Goal: Task Accomplishment & Management: Use online tool/utility

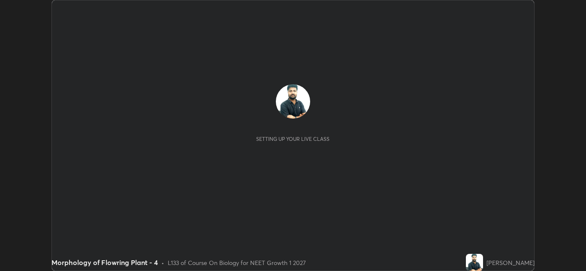
scroll to position [271, 586]
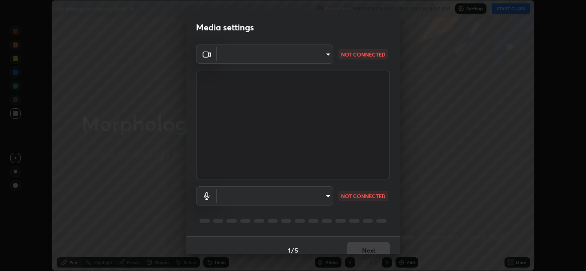
type input "b632b45ffd38abdd59198549972216b0b56846c9a96ca02d214ec0deae62491c"
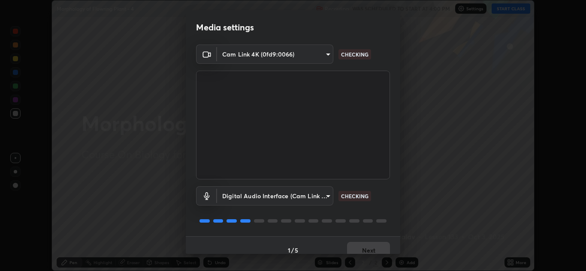
scroll to position [10, 0]
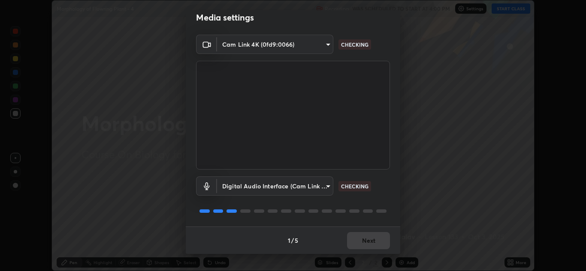
click at [326, 188] on body "Erase all Morphology of Flowring Plant - 4 Recording WAS SCHEDULED TO START AT …" at bounding box center [293, 135] width 586 height 271
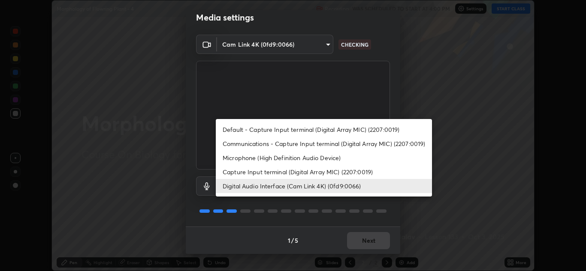
click at [338, 168] on li "Capture Input terminal (Digital Array MIC) (2207:0019)" at bounding box center [324, 172] width 216 height 14
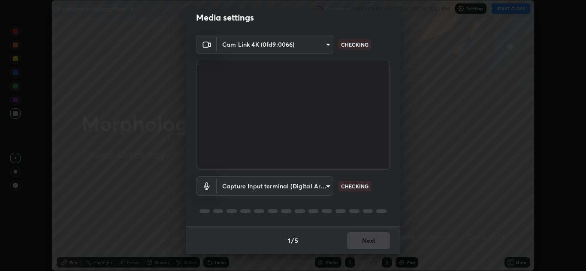
click at [327, 188] on body "Erase all Morphology of Flowring Plant - 4 Recording WAS SCHEDULED TO START AT …" at bounding box center [293, 135] width 586 height 271
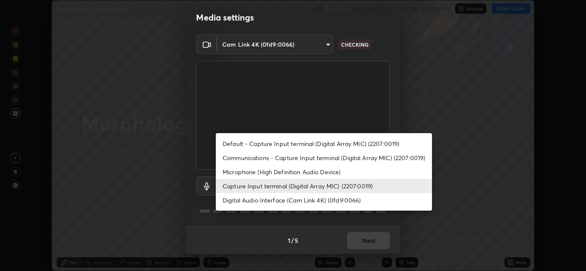
click at [340, 199] on li "Digital Audio Interface (Cam Link 4K) (0fd9:0066)" at bounding box center [324, 200] width 216 height 14
type input "982100a44dc612433311f36baf8083c9f9f1ec29e260bdb0d307f25265b6b0ac"
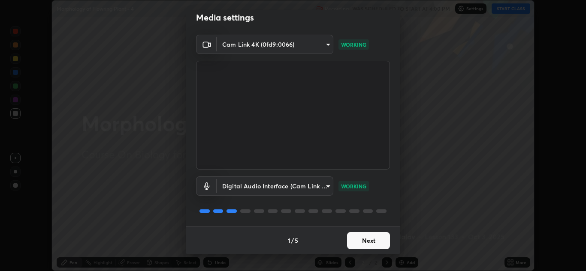
click at [348, 241] on button "Next" at bounding box center [368, 240] width 43 height 17
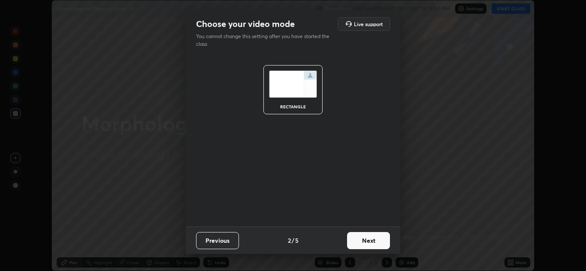
scroll to position [0, 0]
click at [355, 244] on button "Next" at bounding box center [368, 240] width 43 height 17
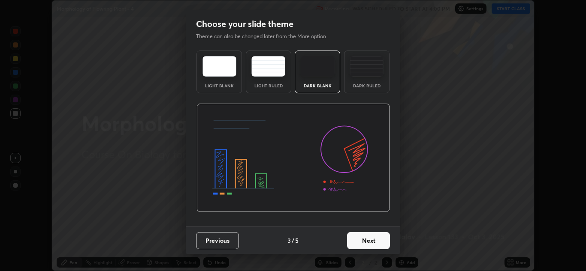
click at [366, 241] on button "Next" at bounding box center [368, 240] width 43 height 17
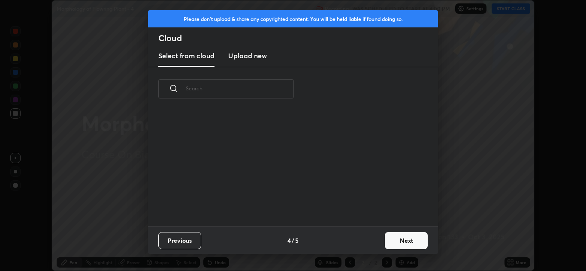
click at [388, 242] on button "Next" at bounding box center [405, 240] width 43 height 17
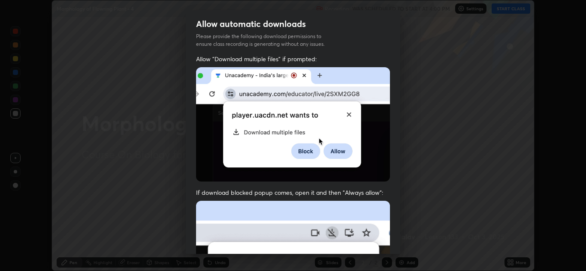
click at [351, 185] on div "Allow "Download multiple files" if prompted: If download blocked popup comes, o…" at bounding box center [293, 235] width 214 height 361
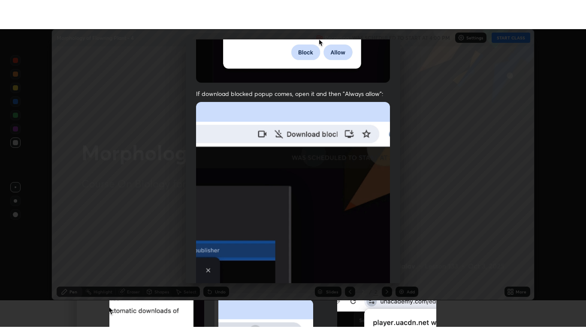
scroll to position [185, 0]
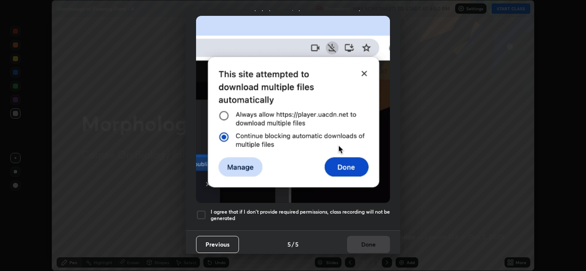
click at [353, 209] on h5 "I agree that if I don't provide required permissions, class recording will not …" at bounding box center [299, 215] width 179 height 13
click at [360, 238] on button "Done" at bounding box center [368, 244] width 43 height 17
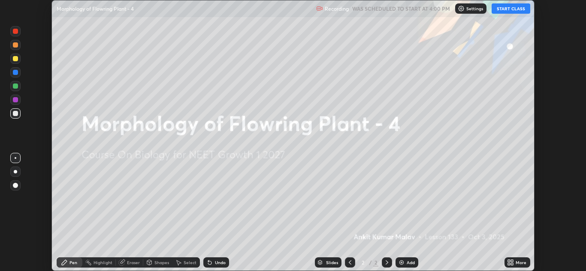
click at [504, 9] on button "START CLASS" at bounding box center [510, 8] width 39 height 10
click at [504, 266] on div "More" at bounding box center [517, 263] width 26 height 10
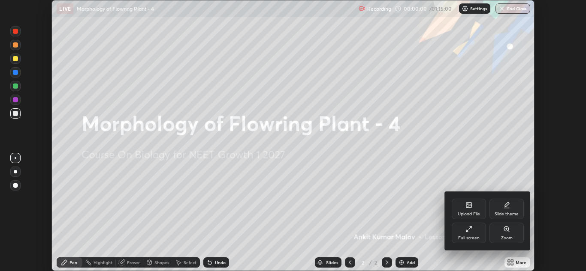
click at [503, 210] on div "Slide theme" at bounding box center [506, 209] width 34 height 21
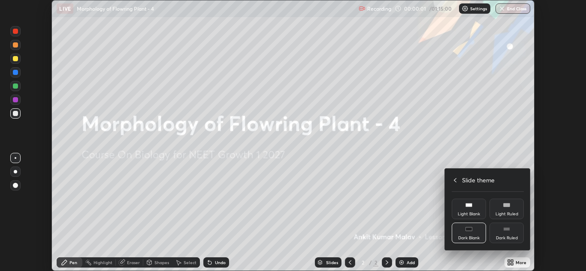
click at [506, 232] on icon at bounding box center [506, 229] width 7 height 7
click at [495, 157] on div at bounding box center [293, 135] width 586 height 271
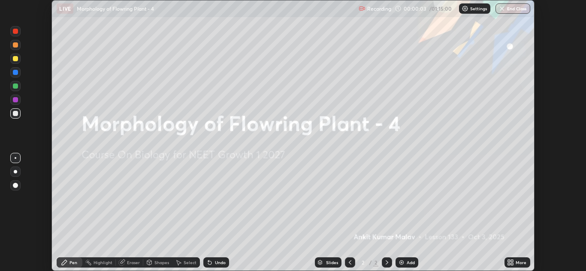
click at [510, 262] on icon at bounding box center [510, 262] width 7 height 7
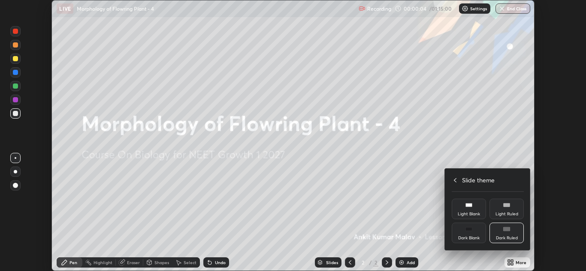
click at [457, 180] on icon at bounding box center [454, 180] width 7 height 7
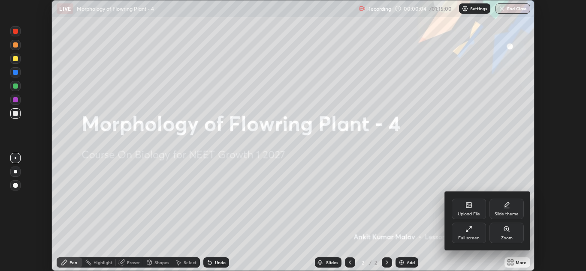
click at [471, 237] on div "Full screen" at bounding box center [468, 238] width 21 height 4
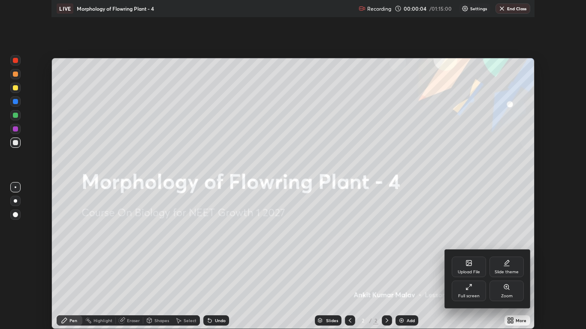
scroll to position [329, 586]
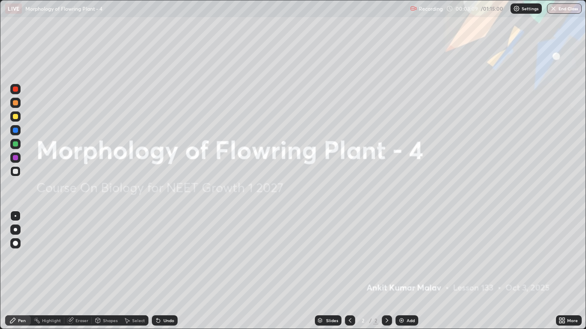
click at [402, 271] on div "Add" at bounding box center [406, 320] width 23 height 10
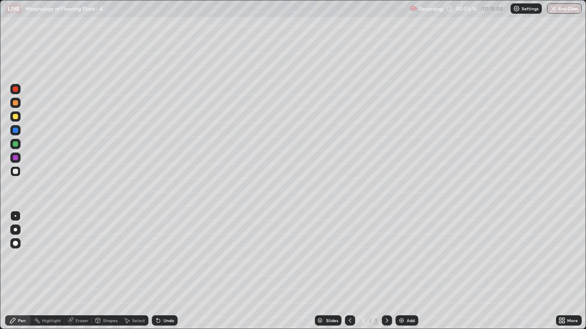
click at [14, 112] on div at bounding box center [15, 116] width 10 height 10
click at [16, 226] on div at bounding box center [15, 230] width 10 height 10
click at [18, 171] on div at bounding box center [15, 171] width 5 height 5
click at [403, 271] on img at bounding box center [401, 320] width 7 height 7
click at [16, 117] on div at bounding box center [15, 116] width 5 height 5
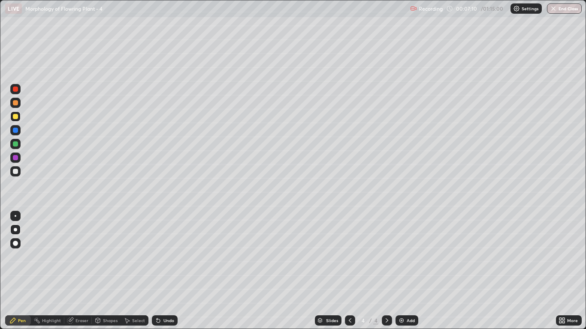
click at [13, 143] on div at bounding box center [15, 143] width 5 height 5
click at [161, 271] on div "Undo" at bounding box center [165, 320] width 26 height 10
click at [15, 172] on div at bounding box center [15, 171] width 5 height 5
click at [15, 117] on div at bounding box center [15, 116] width 5 height 5
click at [16, 103] on div at bounding box center [15, 102] width 5 height 5
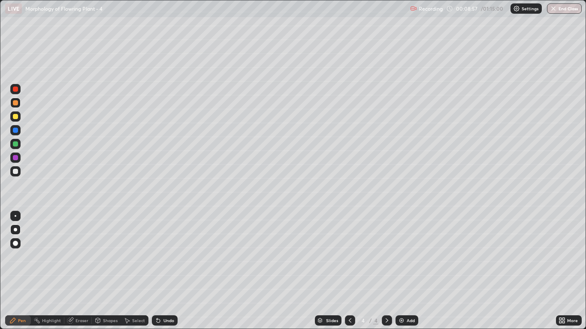
click at [17, 132] on div at bounding box center [15, 130] width 5 height 5
click at [15, 144] on div at bounding box center [15, 143] width 5 height 5
click at [20, 168] on div at bounding box center [15, 171] width 10 height 10
click at [73, 271] on icon at bounding box center [70, 320] width 7 height 7
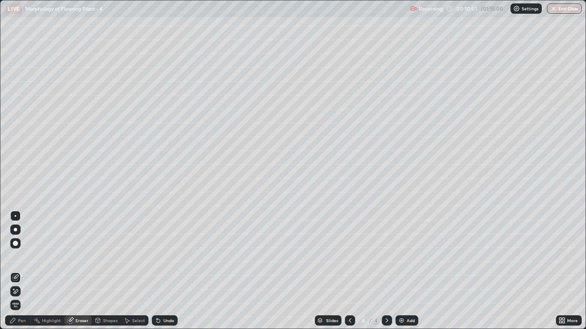
click at [20, 271] on div "Pen" at bounding box center [18, 320] width 26 height 10
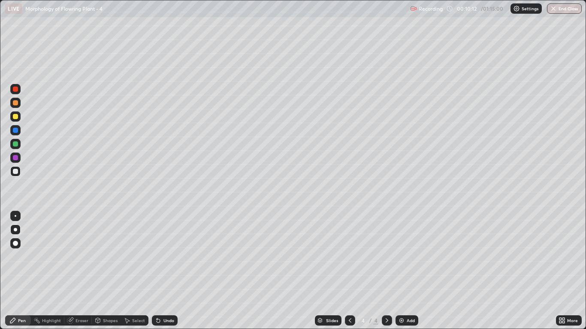
click at [156, 271] on icon at bounding box center [158, 320] width 7 height 7
click at [156, 271] on icon at bounding box center [156, 318] width 1 height 1
click at [161, 271] on div "Undo" at bounding box center [165, 320] width 26 height 10
click at [18, 145] on div at bounding box center [15, 144] width 10 height 10
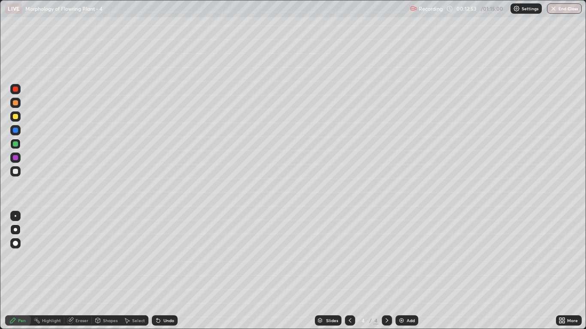
click at [402, 271] on img at bounding box center [401, 320] width 7 height 7
click at [18, 119] on div at bounding box center [15, 116] width 10 height 10
click at [18, 172] on div at bounding box center [15, 171] width 10 height 10
click at [16, 115] on div at bounding box center [15, 116] width 5 height 5
click at [156, 271] on icon at bounding box center [156, 318] width 1 height 1
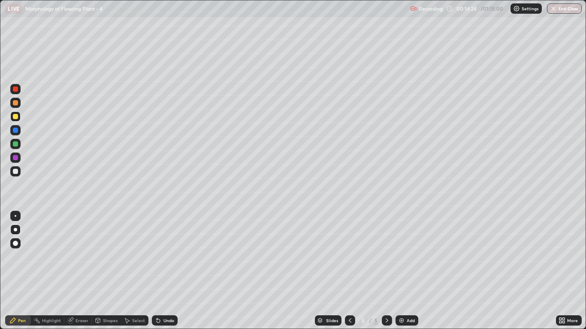
click at [16, 174] on div at bounding box center [15, 171] width 5 height 5
click at [401, 271] on img at bounding box center [401, 320] width 7 height 7
click at [16, 116] on div at bounding box center [15, 116] width 5 height 5
click at [17, 131] on div at bounding box center [15, 130] width 5 height 5
click at [17, 104] on div at bounding box center [15, 102] width 5 height 5
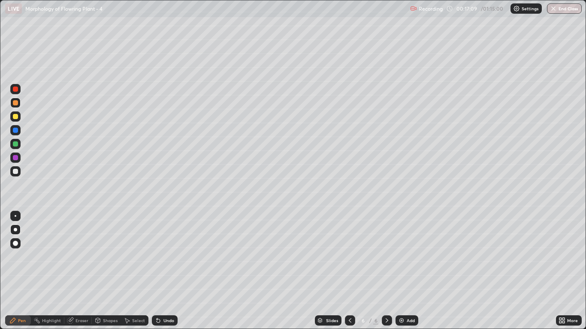
click at [15, 144] on div at bounding box center [15, 143] width 5 height 5
click at [166, 271] on div "Undo" at bounding box center [165, 320] width 26 height 10
click at [165, 271] on div "Undo" at bounding box center [165, 320] width 26 height 10
click at [14, 171] on div at bounding box center [15, 171] width 5 height 5
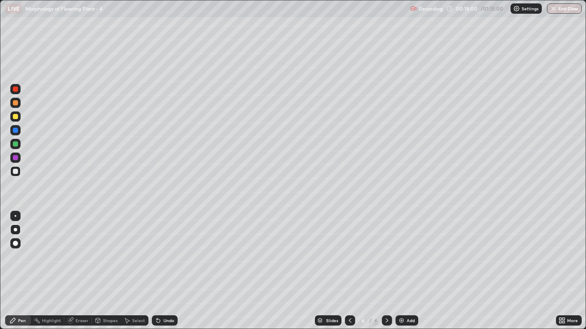
click at [156, 271] on icon at bounding box center [156, 318] width 1 height 1
click at [159, 271] on icon at bounding box center [158, 320] width 7 height 7
click at [156, 271] on icon at bounding box center [156, 318] width 1 height 1
click at [16, 118] on div at bounding box center [15, 116] width 5 height 5
click at [158, 271] on icon at bounding box center [157, 320] width 3 height 3
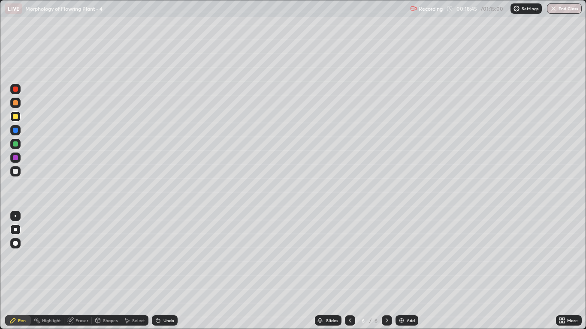
click at [15, 142] on div at bounding box center [15, 143] width 5 height 5
click at [156, 271] on icon at bounding box center [157, 320] width 3 height 3
click at [158, 271] on icon at bounding box center [157, 320] width 3 height 3
click at [161, 271] on div "Undo" at bounding box center [165, 320] width 26 height 10
click at [162, 271] on div "Undo" at bounding box center [165, 320] width 26 height 10
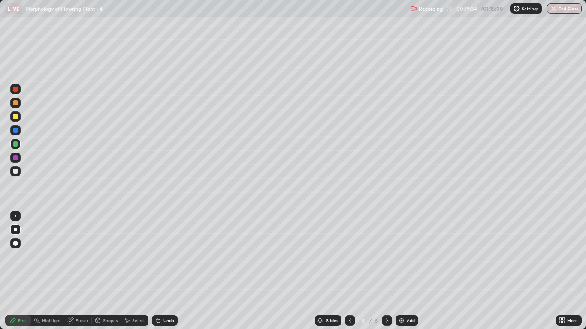
click at [163, 271] on div "Undo" at bounding box center [168, 320] width 11 height 4
click at [15, 115] on div at bounding box center [15, 116] width 5 height 5
click at [15, 103] on div at bounding box center [15, 102] width 5 height 5
click at [15, 104] on div at bounding box center [15, 102] width 5 height 5
click at [15, 117] on div at bounding box center [15, 116] width 5 height 5
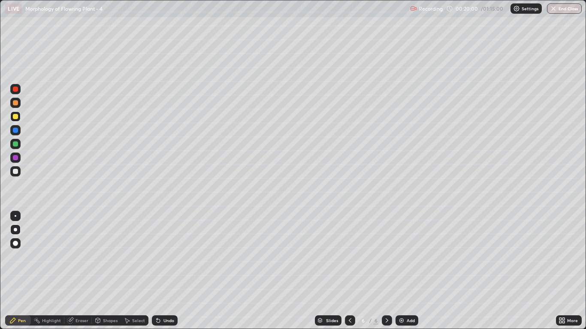
click at [15, 144] on div at bounding box center [15, 143] width 5 height 5
click at [16, 102] on div at bounding box center [15, 102] width 5 height 5
click at [158, 271] on icon at bounding box center [157, 320] width 3 height 3
click at [16, 129] on div at bounding box center [15, 130] width 5 height 5
click at [16, 118] on div at bounding box center [15, 116] width 5 height 5
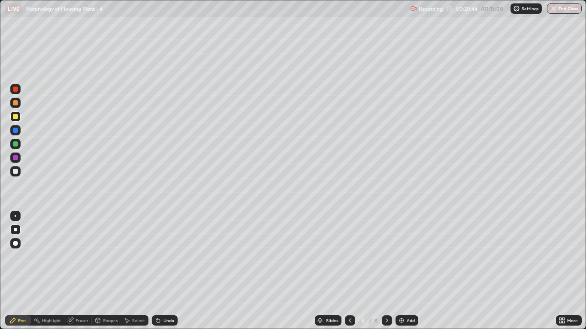
click at [15, 102] on div at bounding box center [15, 102] width 5 height 5
click at [160, 271] on div "Undo" at bounding box center [165, 320] width 26 height 10
click at [15, 132] on div at bounding box center [15, 130] width 5 height 5
click at [157, 271] on icon at bounding box center [157, 320] width 3 height 3
click at [156, 271] on icon at bounding box center [156, 318] width 1 height 1
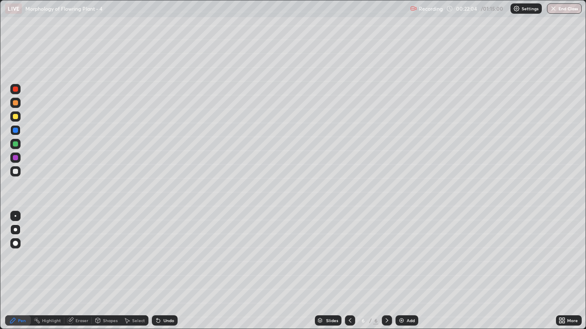
click at [159, 271] on icon at bounding box center [158, 320] width 7 height 7
click at [158, 271] on icon at bounding box center [157, 320] width 3 height 3
click at [159, 271] on icon at bounding box center [157, 320] width 3 height 3
click at [159, 271] on icon at bounding box center [158, 320] width 7 height 7
click at [161, 271] on div "Undo" at bounding box center [165, 320] width 26 height 10
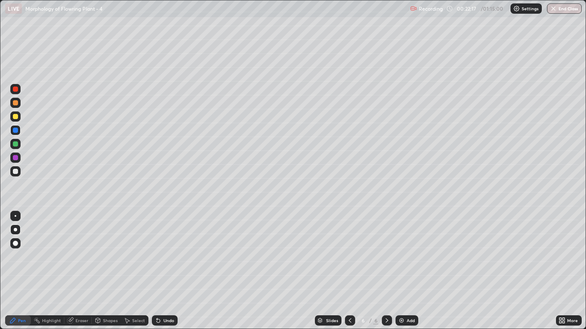
click at [15, 115] on div at bounding box center [15, 116] width 5 height 5
click at [18, 90] on div at bounding box center [15, 89] width 5 height 5
click at [16, 168] on div at bounding box center [15, 171] width 10 height 10
click at [156, 271] on icon at bounding box center [156, 318] width 1 height 1
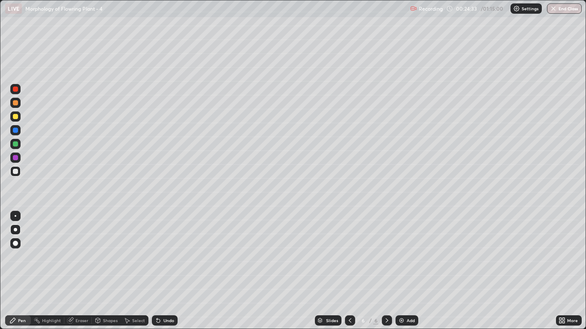
click at [154, 271] on div "Undo" at bounding box center [165, 320] width 26 height 10
click at [156, 271] on icon at bounding box center [157, 320] width 3 height 3
click at [158, 271] on icon at bounding box center [157, 320] width 3 height 3
click at [18, 115] on div at bounding box center [15, 116] width 5 height 5
click at [71, 271] on icon at bounding box center [70, 321] width 6 height 6
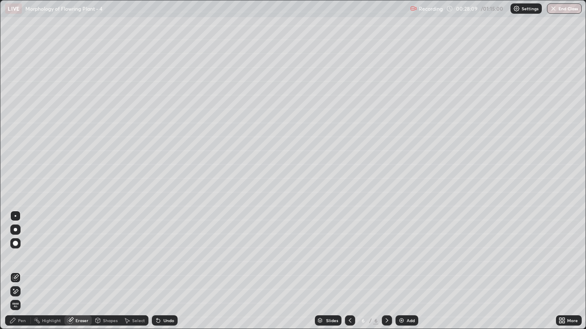
click at [22, 271] on div "Pen" at bounding box center [18, 320] width 26 height 10
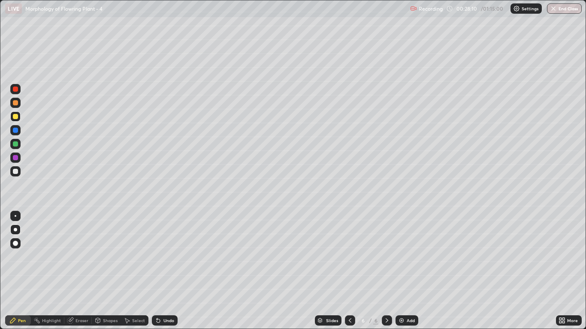
click at [15, 172] on div at bounding box center [15, 171] width 5 height 5
click at [402, 271] on img at bounding box center [401, 320] width 7 height 7
click at [17, 117] on div at bounding box center [15, 116] width 5 height 5
click at [157, 271] on icon at bounding box center [157, 320] width 3 height 3
click at [155, 271] on div "Undo" at bounding box center [165, 320] width 26 height 10
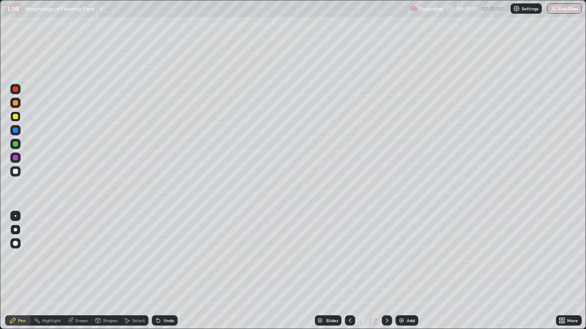
click at [17, 145] on div at bounding box center [15, 143] width 5 height 5
click at [64, 92] on button "Undo" at bounding box center [75, 95] width 25 height 10
click at [16, 115] on div at bounding box center [15, 116] width 5 height 5
click at [17, 103] on div at bounding box center [15, 102] width 5 height 5
click at [14, 117] on div at bounding box center [15, 116] width 5 height 5
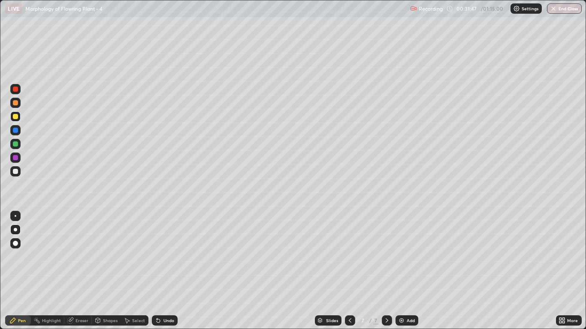
click at [16, 92] on div at bounding box center [15, 89] width 10 height 10
click at [72, 271] on icon at bounding box center [71, 320] width 5 height 4
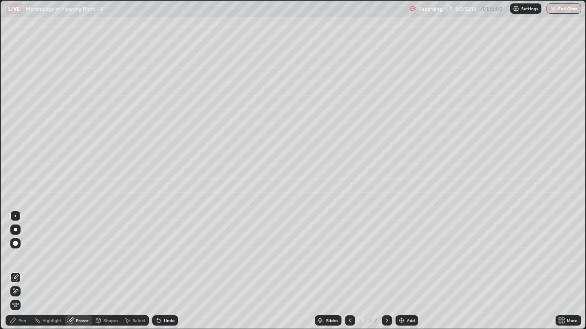
scroll to position [42534, 42277]
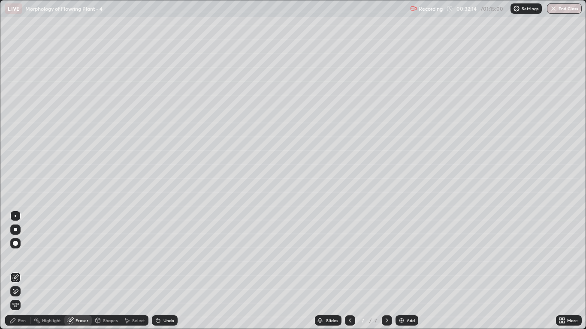
click at [17, 271] on div "Pen" at bounding box center [18, 320] width 26 height 10
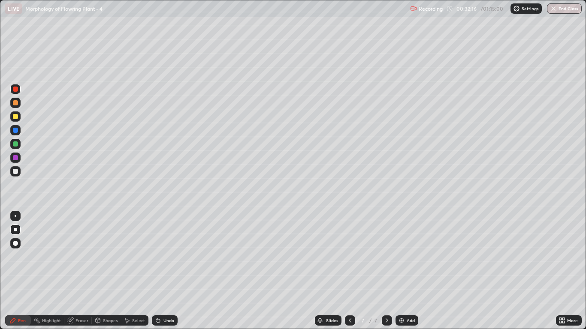
click at [19, 103] on div at bounding box center [15, 103] width 10 height 10
click at [14, 141] on div at bounding box center [15, 143] width 5 height 5
click at [19, 156] on div at bounding box center [15, 158] width 10 height 10
click at [156, 271] on icon at bounding box center [156, 318] width 1 height 1
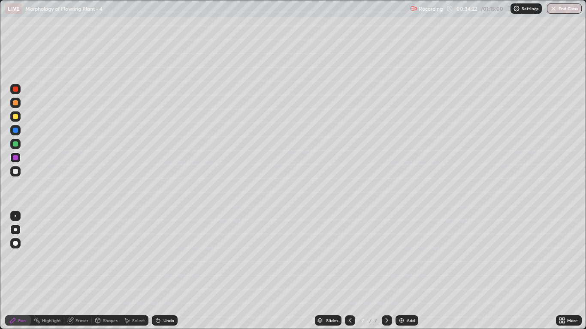
click at [161, 271] on div "Undo" at bounding box center [165, 320] width 26 height 10
click at [159, 271] on div "Undo" at bounding box center [165, 320] width 26 height 10
click at [161, 271] on div "Undo" at bounding box center [165, 320] width 26 height 10
click at [349, 271] on icon at bounding box center [349, 320] width 7 height 7
click at [386, 271] on icon at bounding box center [386, 320] width 7 height 7
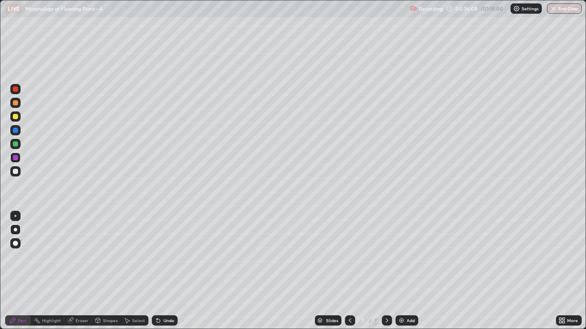
click at [15, 173] on div at bounding box center [15, 171] width 5 height 5
click at [156, 271] on icon at bounding box center [157, 320] width 3 height 3
click at [157, 271] on icon at bounding box center [158, 320] width 7 height 7
click at [157, 271] on icon at bounding box center [157, 320] width 3 height 3
click at [14, 172] on div at bounding box center [15, 171] width 5 height 5
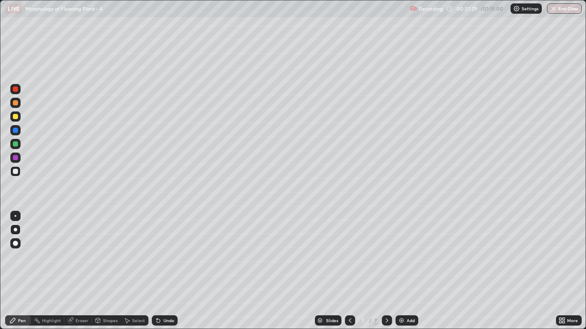
click at [68, 271] on icon at bounding box center [70, 321] width 6 height 6
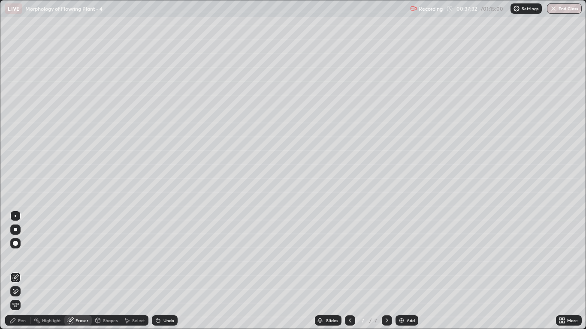
click at [19, 271] on div "Pen" at bounding box center [22, 320] width 8 height 4
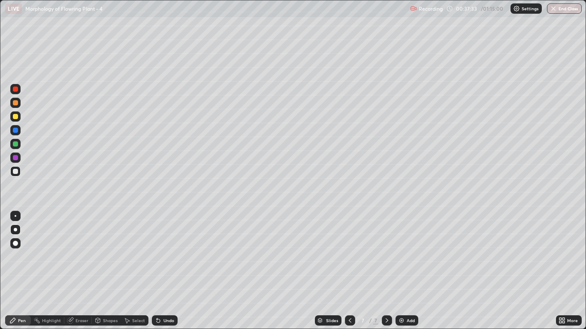
click at [16, 118] on div at bounding box center [15, 116] width 5 height 5
click at [17, 105] on div at bounding box center [15, 102] width 5 height 5
click at [157, 271] on icon at bounding box center [157, 320] width 3 height 3
click at [159, 271] on icon at bounding box center [157, 320] width 3 height 3
click at [156, 271] on icon at bounding box center [157, 320] width 3 height 3
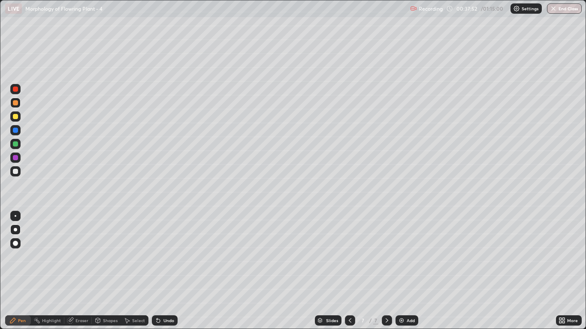
click at [156, 271] on icon at bounding box center [158, 320] width 7 height 7
click at [156, 271] on icon at bounding box center [156, 318] width 1 height 1
click at [14, 170] on div at bounding box center [15, 171] width 5 height 5
click at [15, 144] on div at bounding box center [15, 143] width 5 height 5
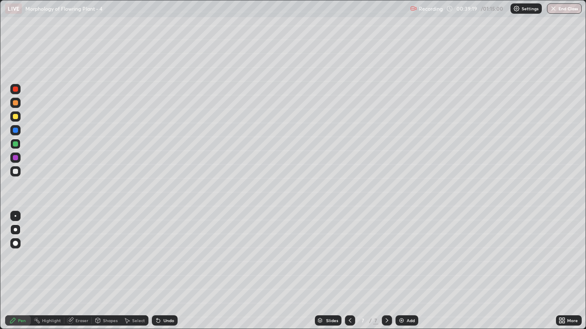
click at [18, 103] on div at bounding box center [15, 103] width 10 height 10
click at [13, 169] on div at bounding box center [15, 171] width 5 height 5
click at [402, 271] on img at bounding box center [401, 320] width 7 height 7
click at [15, 143] on div at bounding box center [15, 143] width 5 height 5
click at [15, 117] on div at bounding box center [15, 116] width 5 height 5
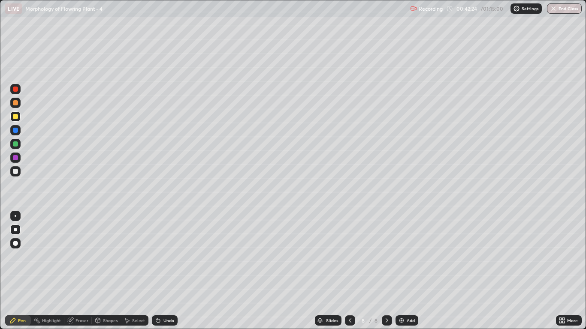
click at [348, 271] on icon at bounding box center [349, 320] width 7 height 7
click at [385, 271] on icon at bounding box center [386, 320] width 7 height 7
click at [14, 103] on div at bounding box center [15, 102] width 5 height 5
click at [165, 271] on div "Undo" at bounding box center [168, 320] width 11 height 4
click at [163, 271] on div "Undo" at bounding box center [168, 320] width 11 height 4
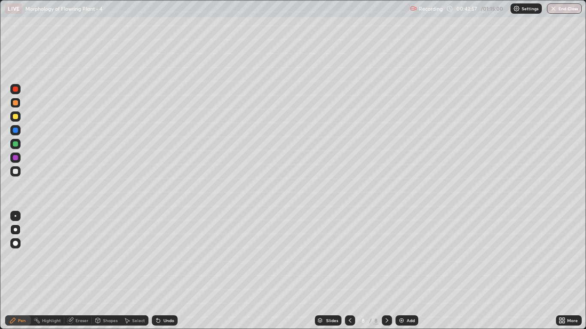
click at [16, 120] on div at bounding box center [15, 116] width 10 height 10
click at [19, 145] on div at bounding box center [15, 144] width 10 height 10
click at [15, 118] on div at bounding box center [15, 116] width 5 height 5
click at [13, 142] on div at bounding box center [15, 143] width 5 height 5
click at [16, 106] on div at bounding box center [15, 103] width 10 height 10
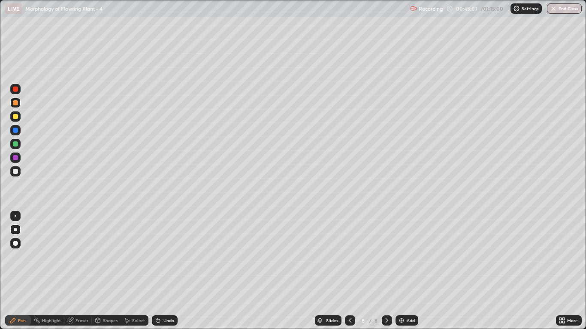
click at [15, 120] on div at bounding box center [15, 116] width 10 height 10
click at [162, 271] on div "Undo" at bounding box center [165, 320] width 26 height 10
click at [18, 147] on div at bounding box center [15, 144] width 10 height 10
click at [15, 172] on div at bounding box center [15, 171] width 5 height 5
click at [14, 103] on div at bounding box center [15, 102] width 5 height 5
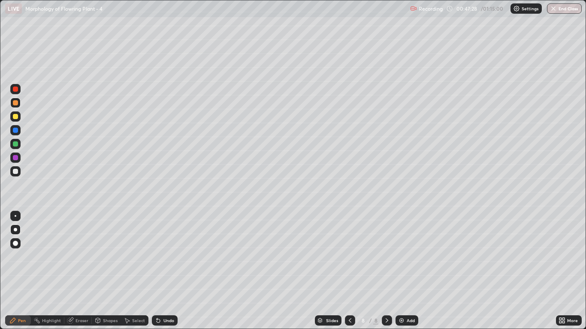
click at [14, 171] on div at bounding box center [15, 171] width 5 height 5
click at [350, 271] on icon at bounding box center [349, 320] width 7 height 7
click at [386, 271] on icon at bounding box center [386, 320] width 7 height 7
click at [350, 271] on div at bounding box center [350, 320] width 10 height 10
click at [12, 117] on div at bounding box center [15, 116] width 10 height 10
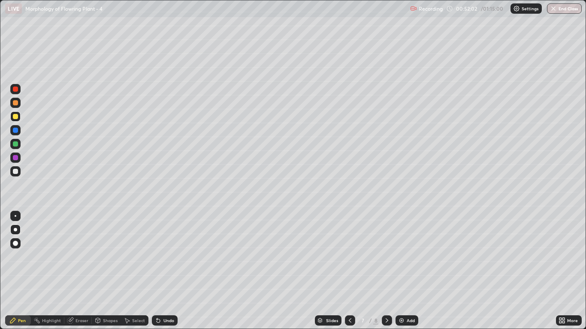
click at [160, 271] on div "Undo" at bounding box center [165, 320] width 26 height 10
click at [159, 271] on icon at bounding box center [158, 320] width 7 height 7
click at [160, 271] on icon at bounding box center [158, 320] width 7 height 7
click at [156, 271] on icon at bounding box center [156, 318] width 1 height 1
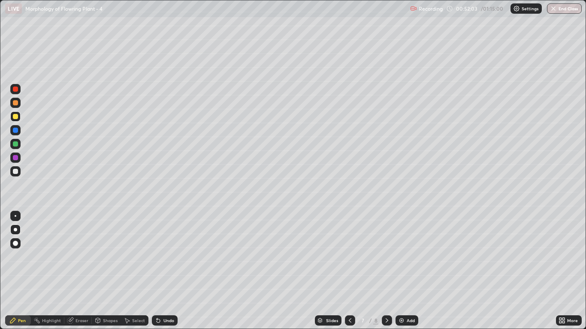
click at [156, 271] on icon at bounding box center [156, 318] width 1 height 1
click at [158, 271] on div "Undo" at bounding box center [165, 320] width 26 height 10
click at [386, 271] on icon at bounding box center [386, 320] width 7 height 7
click at [402, 271] on div "Add" at bounding box center [406, 320] width 23 height 10
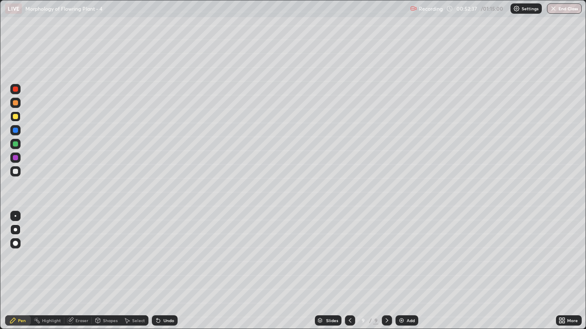
click at [18, 172] on div at bounding box center [15, 171] width 5 height 5
click at [17, 118] on div at bounding box center [15, 116] width 5 height 5
click at [16, 172] on div at bounding box center [15, 171] width 5 height 5
click at [17, 118] on div at bounding box center [15, 116] width 5 height 5
click at [15, 103] on div at bounding box center [15, 102] width 5 height 5
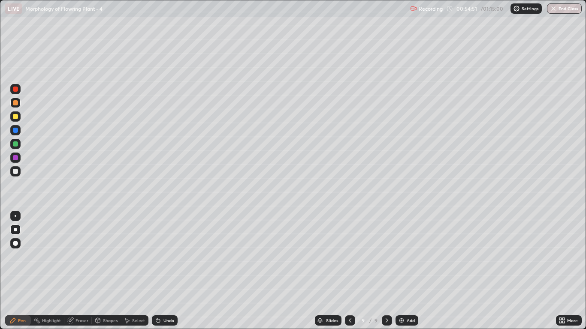
click at [14, 172] on div at bounding box center [15, 171] width 5 height 5
click at [18, 117] on div at bounding box center [15, 116] width 10 height 10
click at [13, 171] on div at bounding box center [15, 171] width 5 height 5
click at [15, 105] on div at bounding box center [15, 102] width 5 height 5
click at [17, 172] on div at bounding box center [15, 171] width 5 height 5
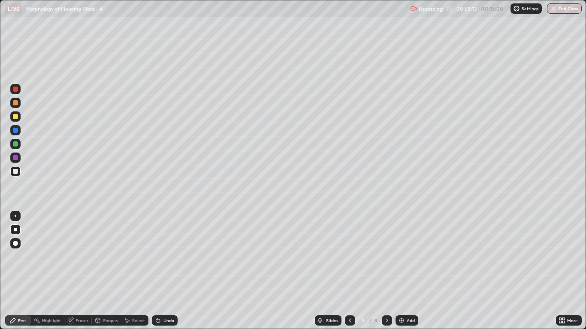
click at [15, 117] on div at bounding box center [15, 116] width 5 height 5
click at [399, 271] on img at bounding box center [401, 320] width 7 height 7
click at [15, 120] on div at bounding box center [15, 116] width 10 height 10
click at [156, 271] on icon at bounding box center [158, 320] width 7 height 7
click at [158, 271] on icon at bounding box center [158, 320] width 7 height 7
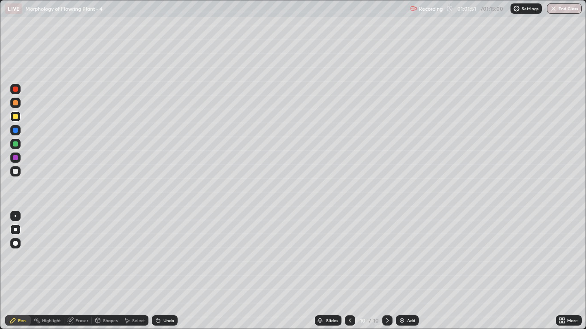
click at [159, 271] on icon at bounding box center [158, 320] width 7 height 7
click at [14, 176] on div at bounding box center [15, 171] width 10 height 10
click at [16, 144] on div at bounding box center [15, 143] width 5 height 5
click at [15, 173] on div at bounding box center [15, 171] width 5 height 5
click at [15, 143] on div at bounding box center [15, 143] width 5 height 5
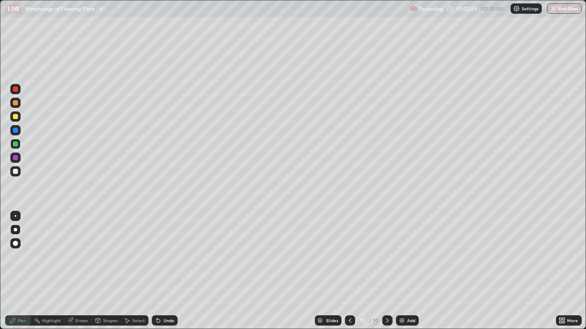
click at [156, 271] on icon at bounding box center [157, 320] width 3 height 3
click at [158, 271] on icon at bounding box center [157, 320] width 3 height 3
click at [160, 271] on div "Undo" at bounding box center [165, 320] width 26 height 10
click at [159, 271] on icon at bounding box center [158, 320] width 7 height 7
click at [160, 271] on icon at bounding box center [158, 320] width 7 height 7
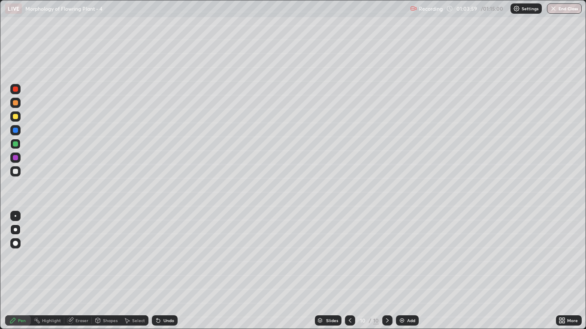
click at [160, 271] on icon at bounding box center [158, 320] width 7 height 7
click at [159, 271] on icon at bounding box center [158, 320] width 7 height 7
click at [161, 271] on div "Undo" at bounding box center [165, 320] width 26 height 10
click at [162, 271] on div "Undo" at bounding box center [165, 320] width 26 height 10
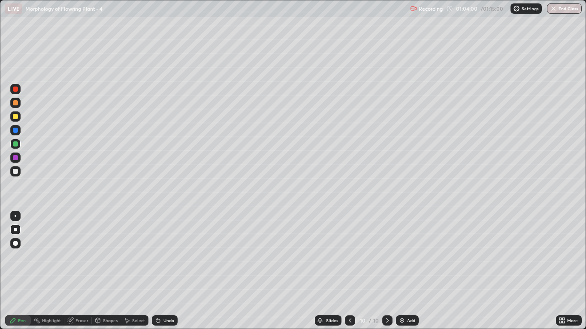
click at [164, 271] on div "Undo" at bounding box center [168, 320] width 11 height 4
click at [163, 271] on div "Undo" at bounding box center [168, 320] width 11 height 4
click at [164, 271] on div "Undo" at bounding box center [168, 320] width 11 height 4
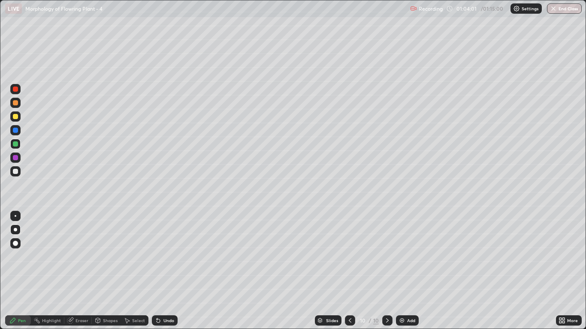
click at [165, 271] on div "Undo" at bounding box center [165, 320] width 26 height 10
click at [166, 271] on div "Undo" at bounding box center [165, 320] width 26 height 10
click at [167, 271] on div "Undo" at bounding box center [165, 320] width 26 height 10
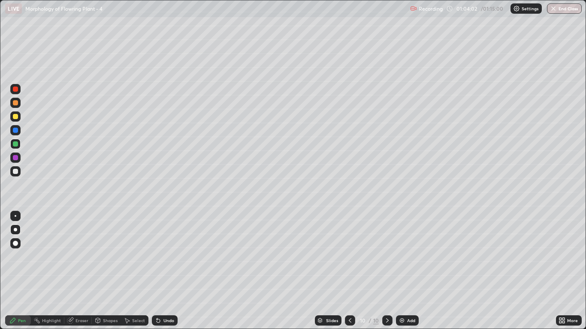
click at [167, 271] on div "Undo" at bounding box center [165, 320] width 26 height 10
click at [166, 271] on div "Undo" at bounding box center [165, 320] width 26 height 10
click at [157, 271] on icon at bounding box center [158, 320] width 7 height 7
click at [17, 117] on div at bounding box center [15, 116] width 5 height 5
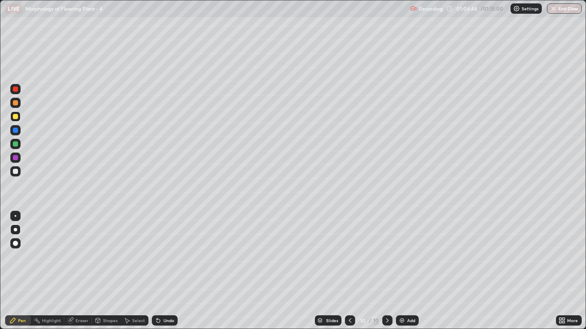
click at [14, 171] on div at bounding box center [15, 171] width 5 height 5
click at [15, 131] on div at bounding box center [15, 130] width 5 height 5
click at [14, 169] on div at bounding box center [15, 171] width 5 height 5
click at [14, 144] on div at bounding box center [15, 143] width 5 height 5
click at [15, 116] on div at bounding box center [15, 116] width 5 height 5
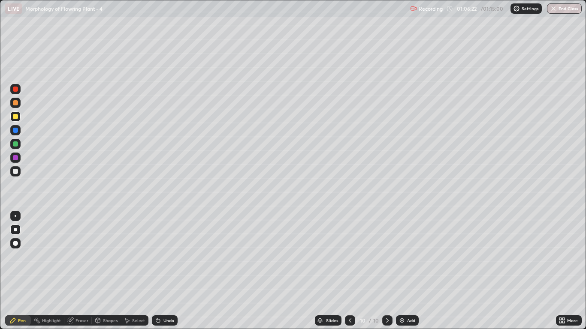
click at [12, 144] on div at bounding box center [15, 144] width 10 height 10
click at [15, 161] on div at bounding box center [15, 158] width 10 height 10
click at [78, 271] on div "Eraser" at bounding box center [77, 320] width 27 height 10
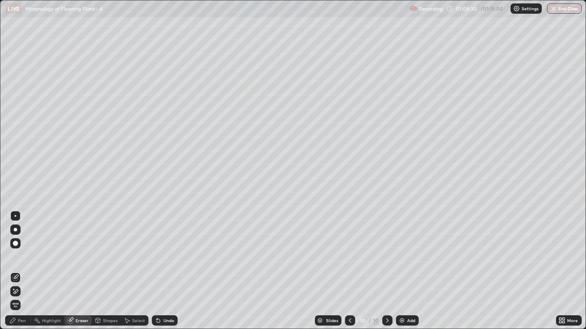
click at [14, 271] on icon at bounding box center [13, 289] width 1 height 1
click at [15, 271] on icon at bounding box center [12, 320] width 7 height 7
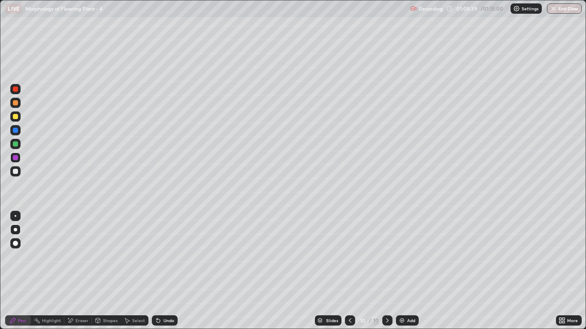
click at [556, 8] on img "button" at bounding box center [553, 8] width 7 height 7
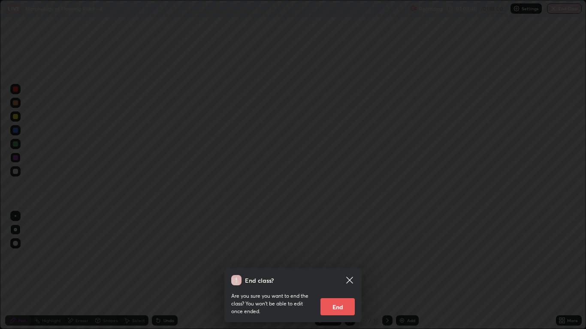
click at [342, 271] on button "End" at bounding box center [337, 306] width 34 height 17
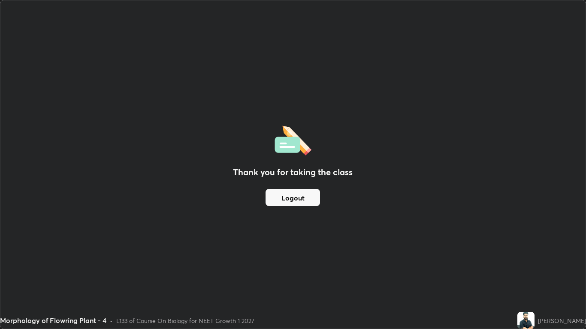
click at [295, 202] on button "Logout" at bounding box center [292, 197] width 54 height 17
